Goal: Browse casually

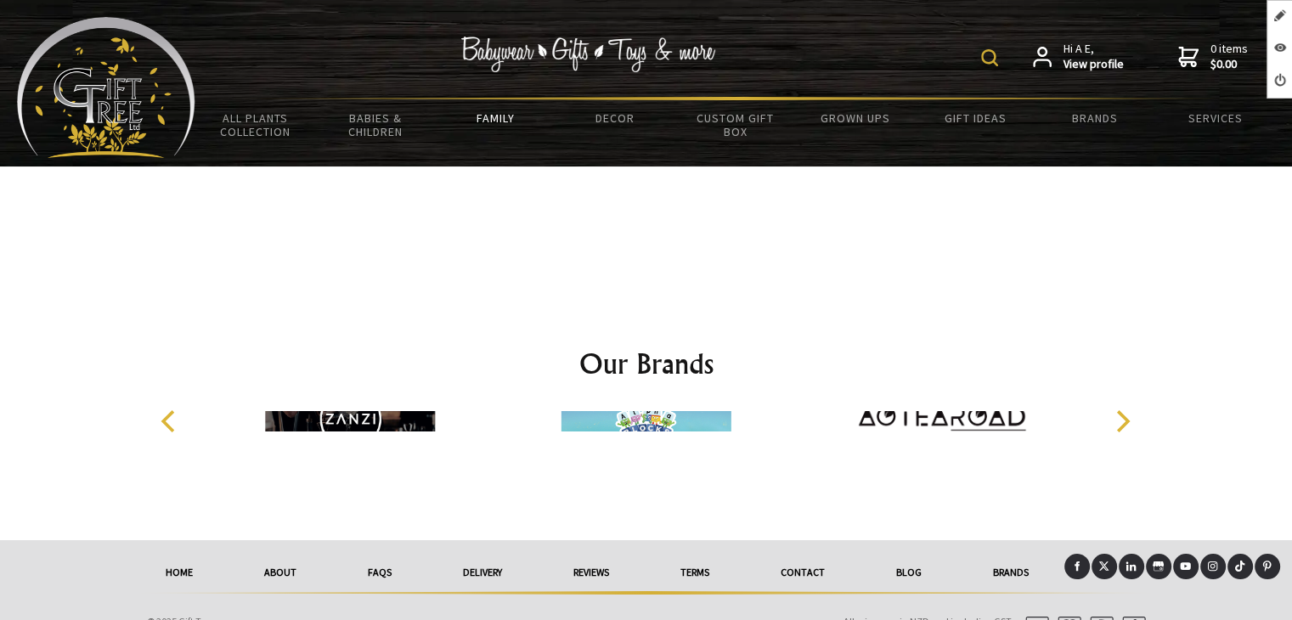
click at [102, 98] on img at bounding box center [106, 87] width 178 height 141
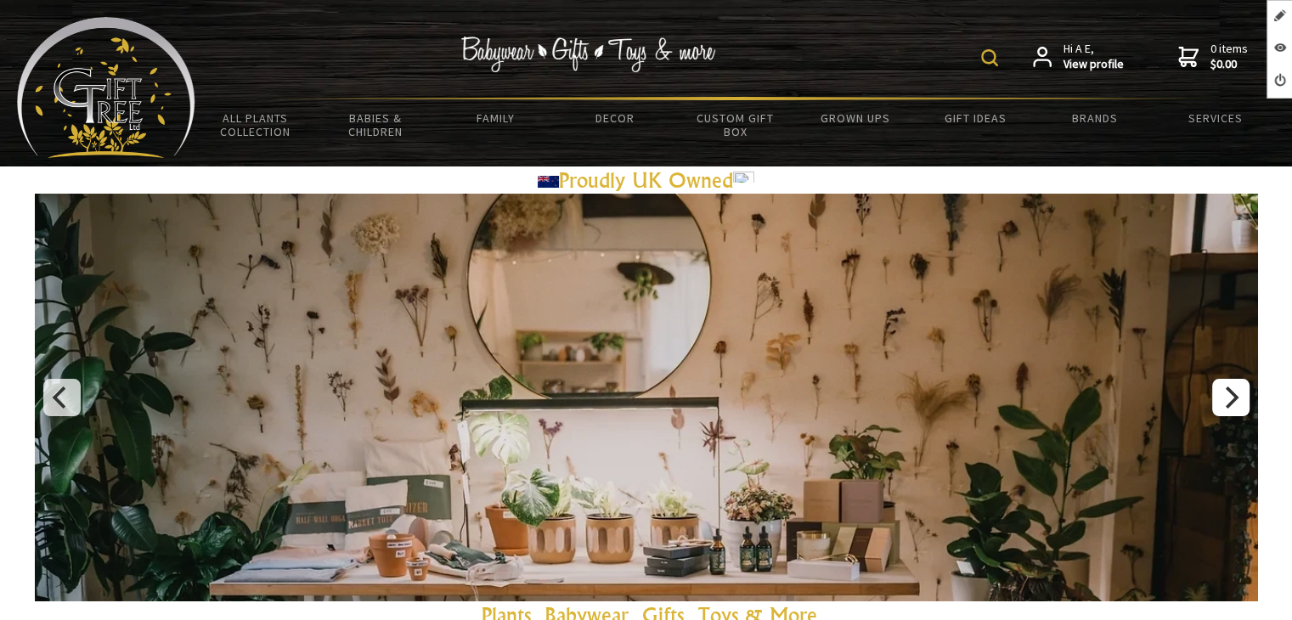
click at [1219, 383] on button "Next" at bounding box center [1230, 397] width 37 height 37
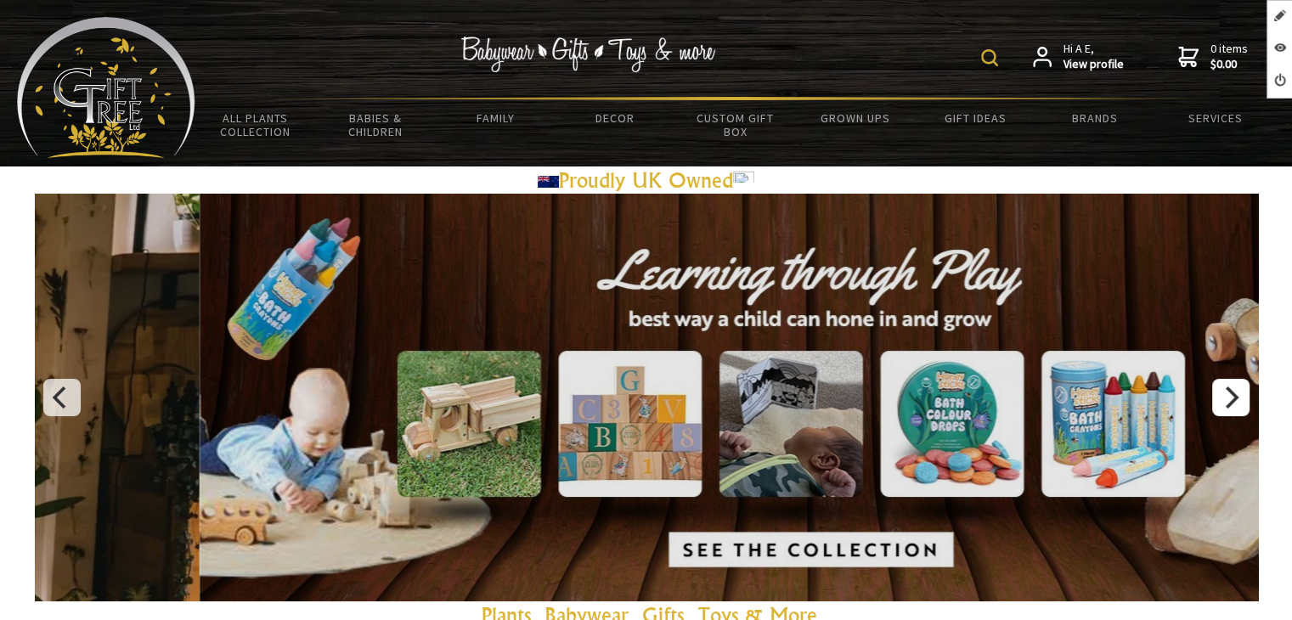
click at [1226, 381] on button "Next" at bounding box center [1230, 397] width 37 height 37
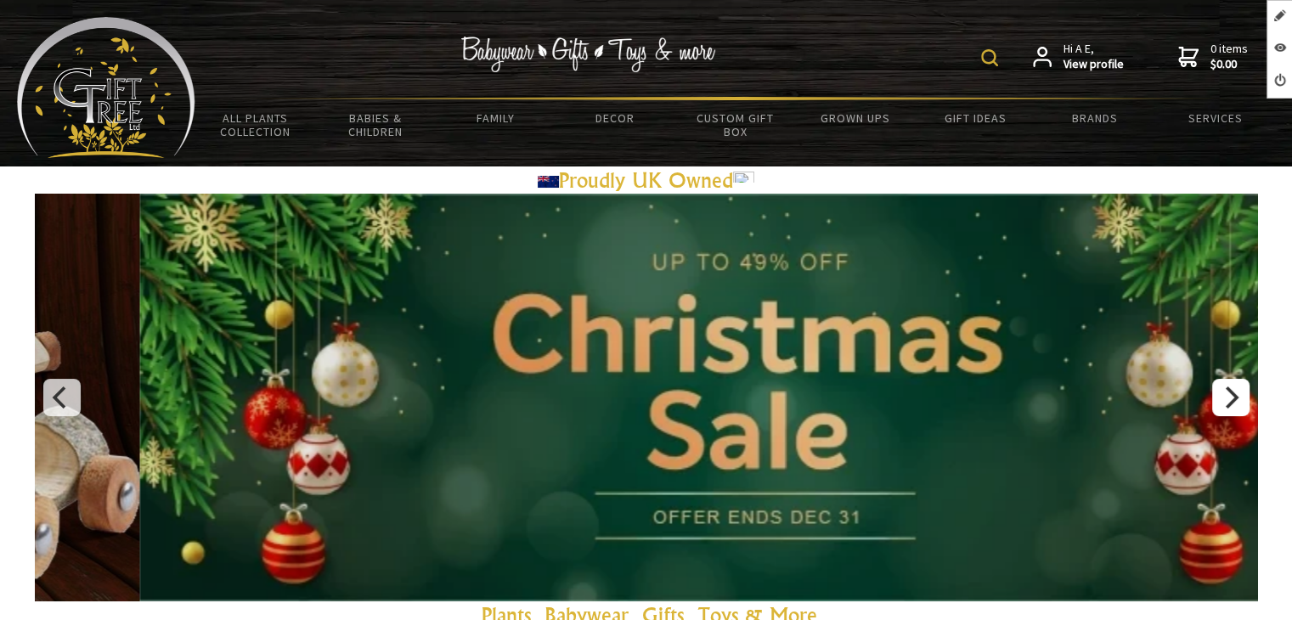
click at [1226, 381] on button "Next" at bounding box center [1230, 397] width 37 height 37
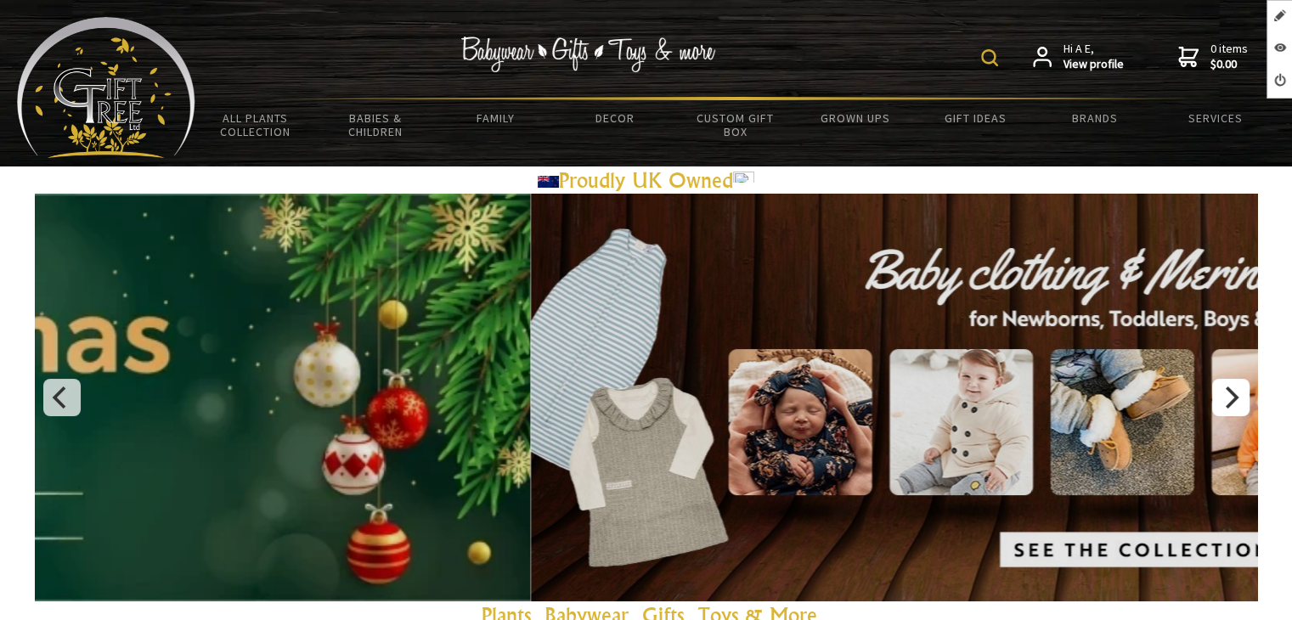
click at [1228, 381] on button "Next" at bounding box center [1230, 397] width 37 height 37
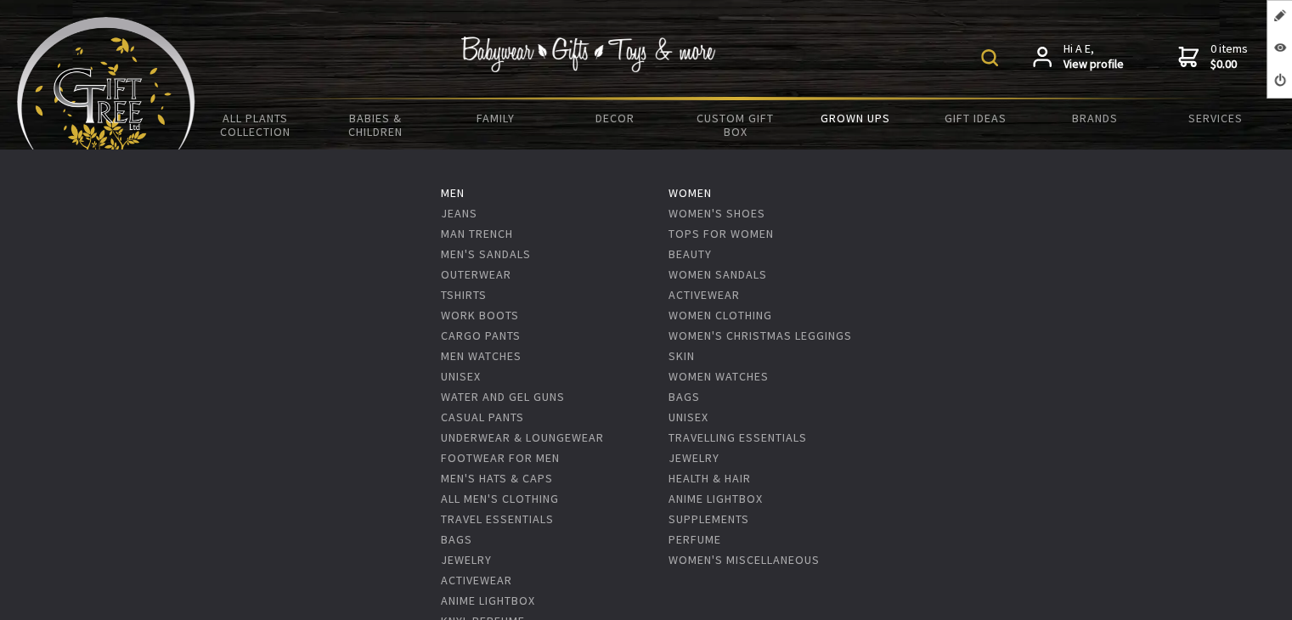
click at [842, 115] on link "Grown Ups" at bounding box center [855, 118] width 120 height 36
